Goal: Check status: Check status

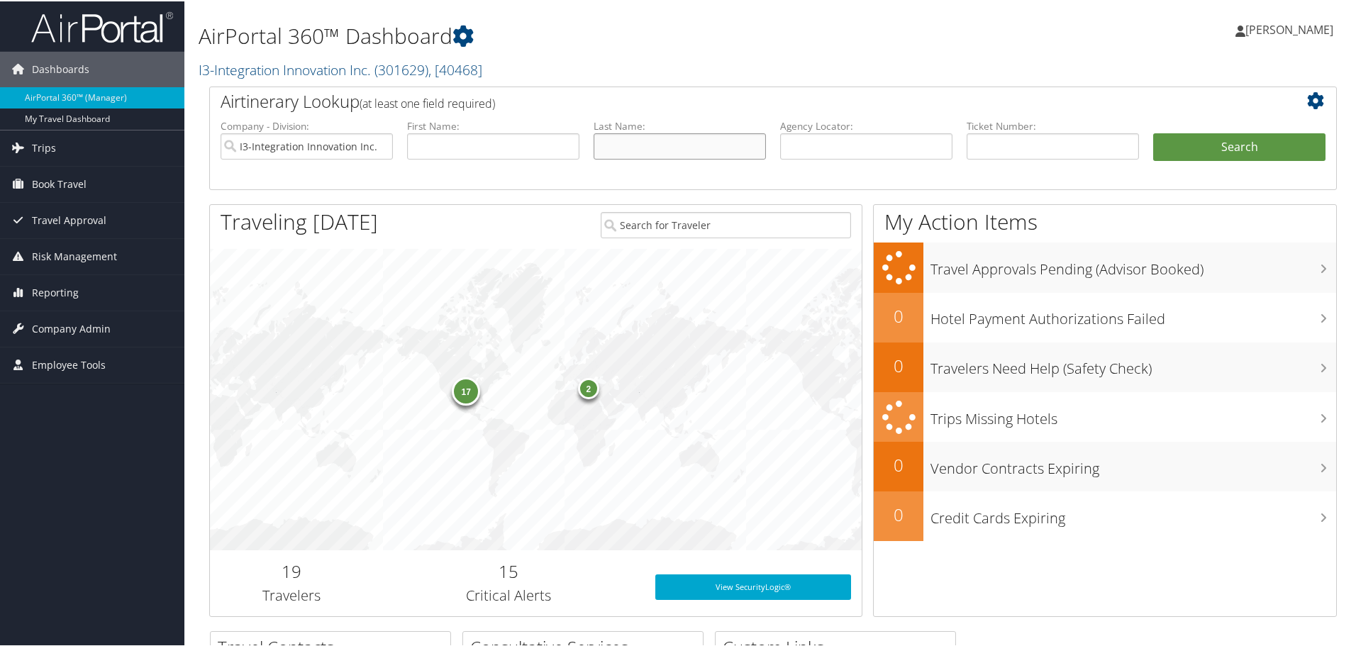
click at [610, 141] on input "text" at bounding box center [680, 145] width 172 height 26
type input "scott"
click at [521, 150] on input "text" at bounding box center [493, 145] width 172 height 26
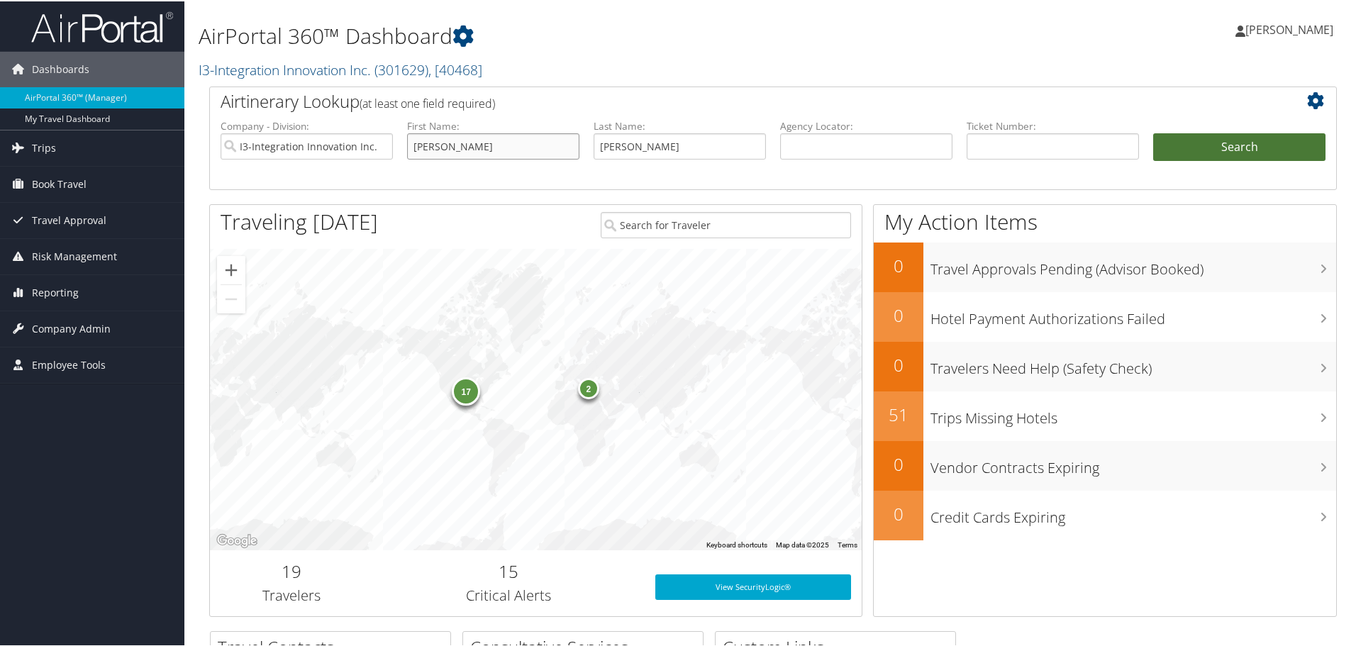
type input "nathan"
click at [1219, 146] on button "Search" at bounding box center [1239, 146] width 172 height 28
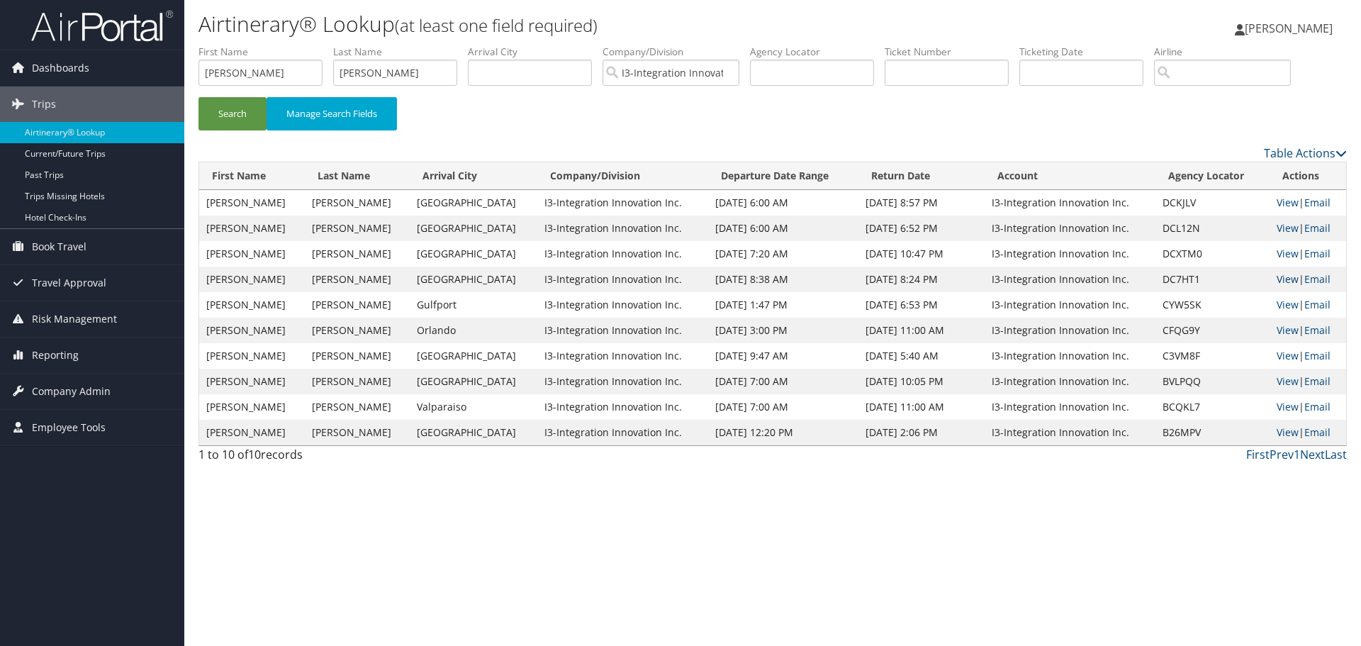
click at [1277, 279] on link "View" at bounding box center [1288, 278] width 22 height 13
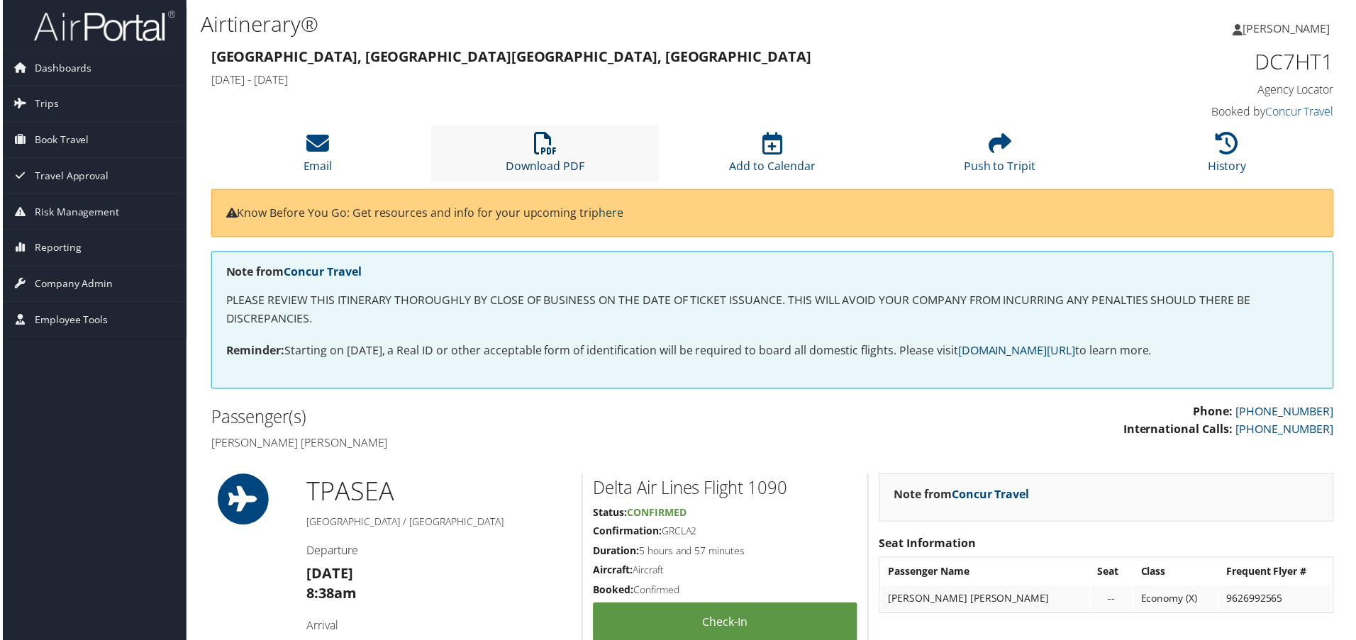
click at [535, 153] on icon at bounding box center [544, 144] width 23 height 23
